Goal: Find specific page/section: Find specific page/section

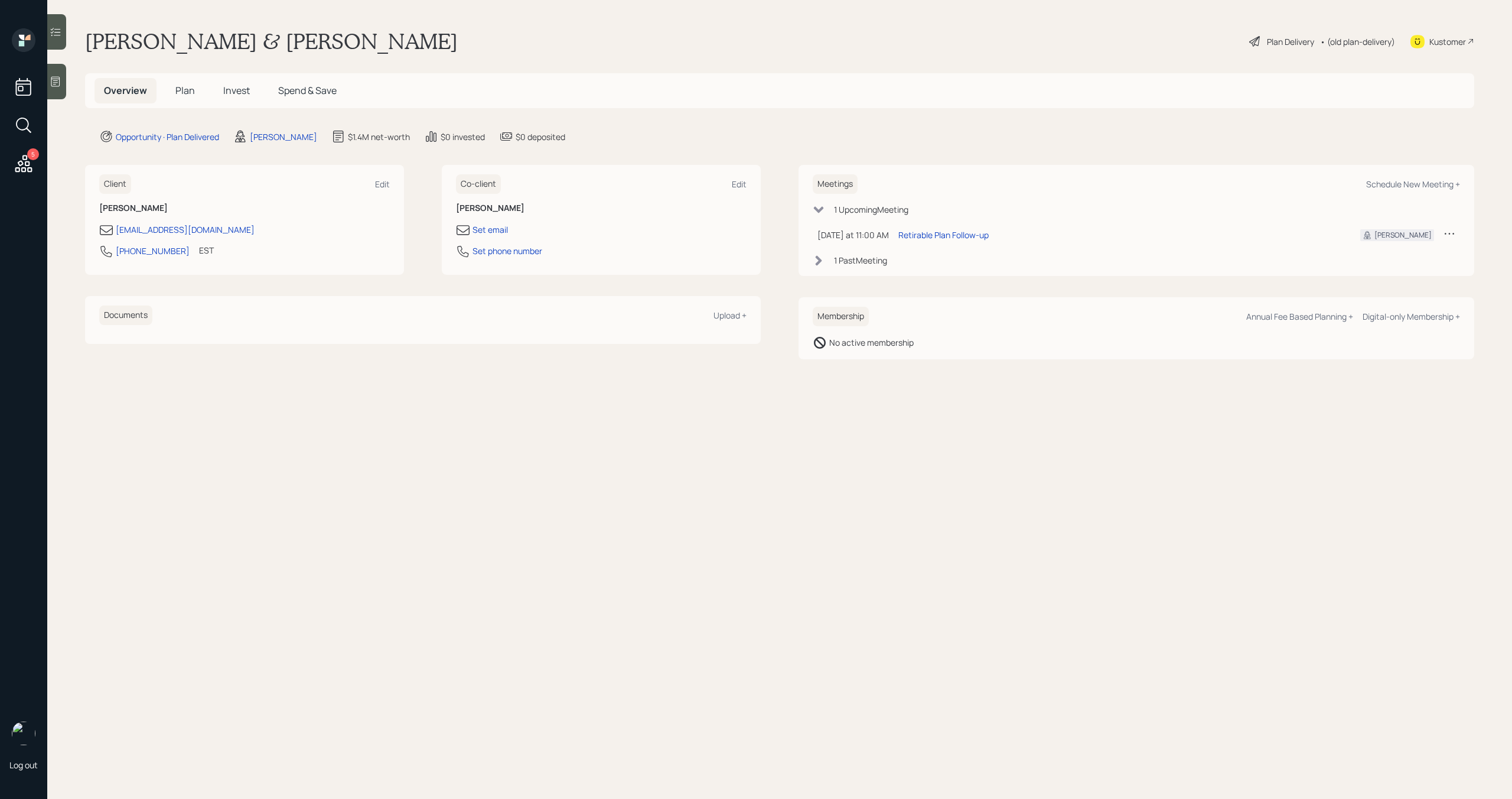
click at [191, 95] on span "Plan" at bounding box center [185, 90] width 20 height 13
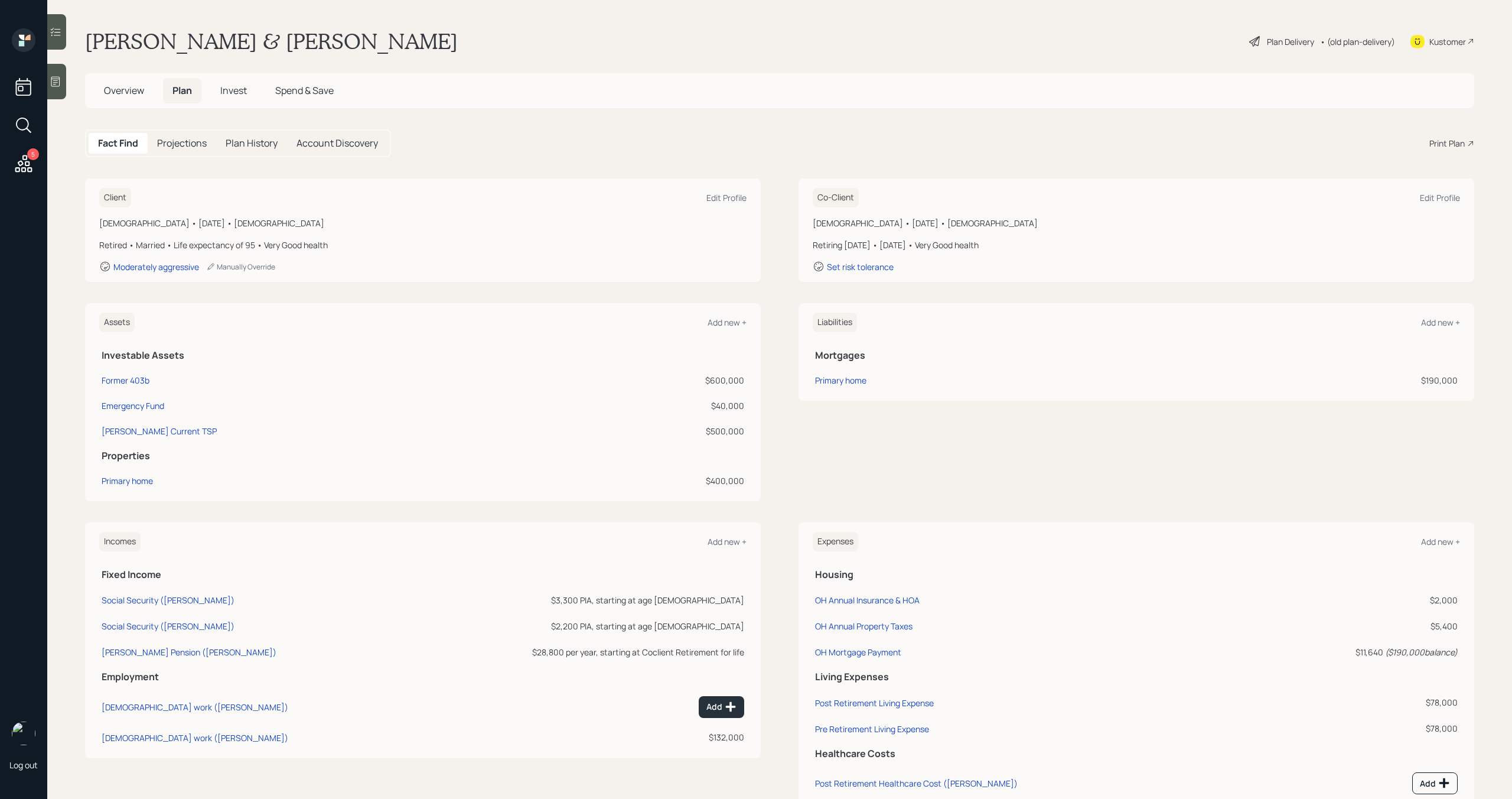
click at [31, 160] on icon at bounding box center [23, 164] width 21 height 21
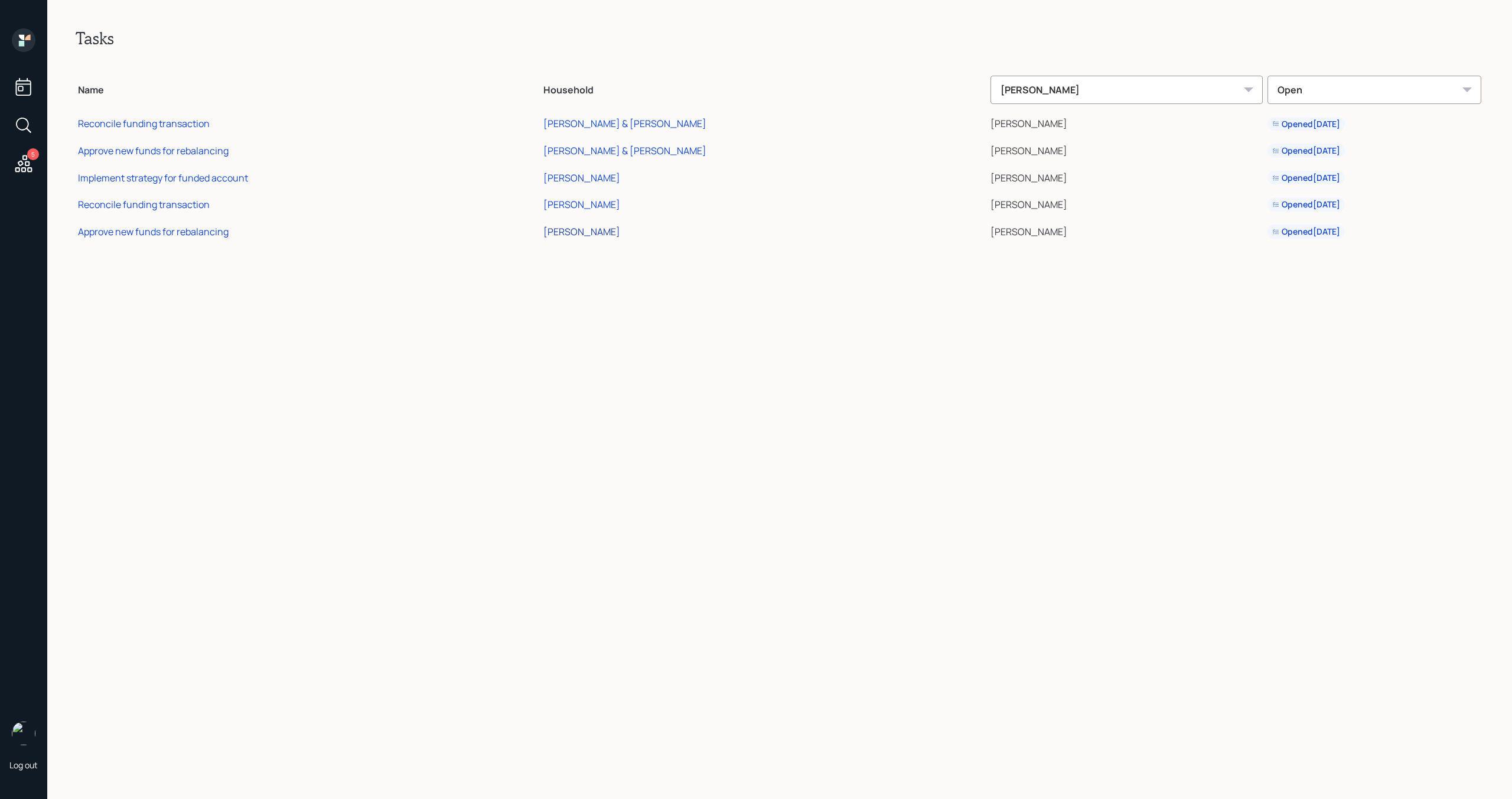
click at [620, 232] on div "[PERSON_NAME]" at bounding box center [581, 231] width 77 height 13
